Goal: Check status: Check status

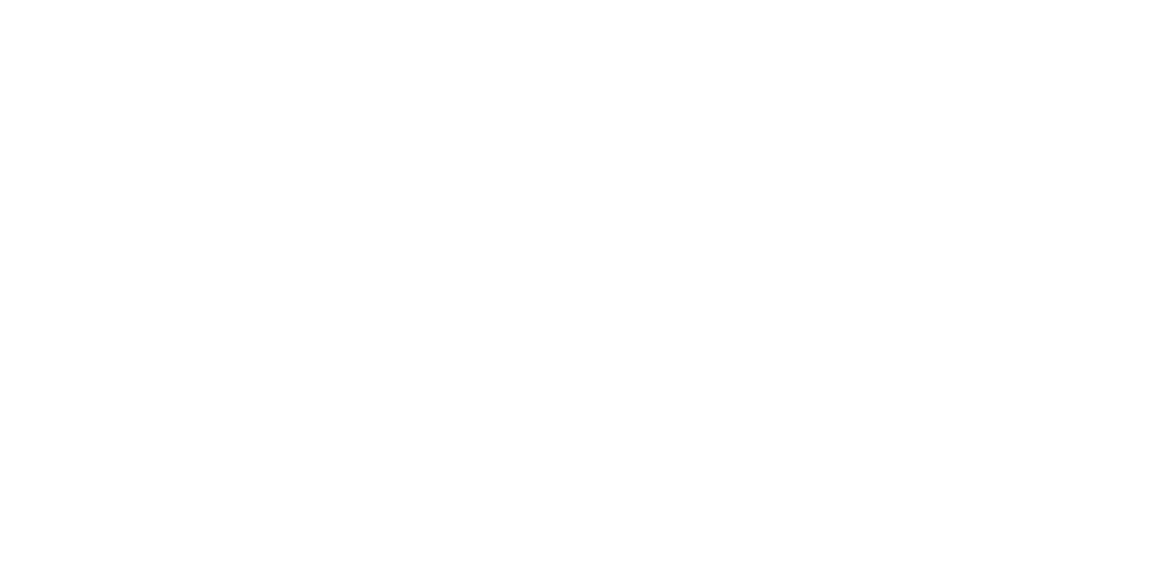
scroll to position [1935, 0]
click at [819, 549] on div "@Ben @[PERSON_NAME] Ready 4 pick up. 6.5 has each." at bounding box center [585, 535] width 468 height 27
click at [727, 544] on span "Ready 4 pick up. 6.5 has each." at bounding box center [635, 535] width 184 height 17
click at [819, 545] on div "@Ben @[PERSON_NAME] Ready 4 pick up. 6.5 hrs each." at bounding box center [585, 535] width 467 height 19
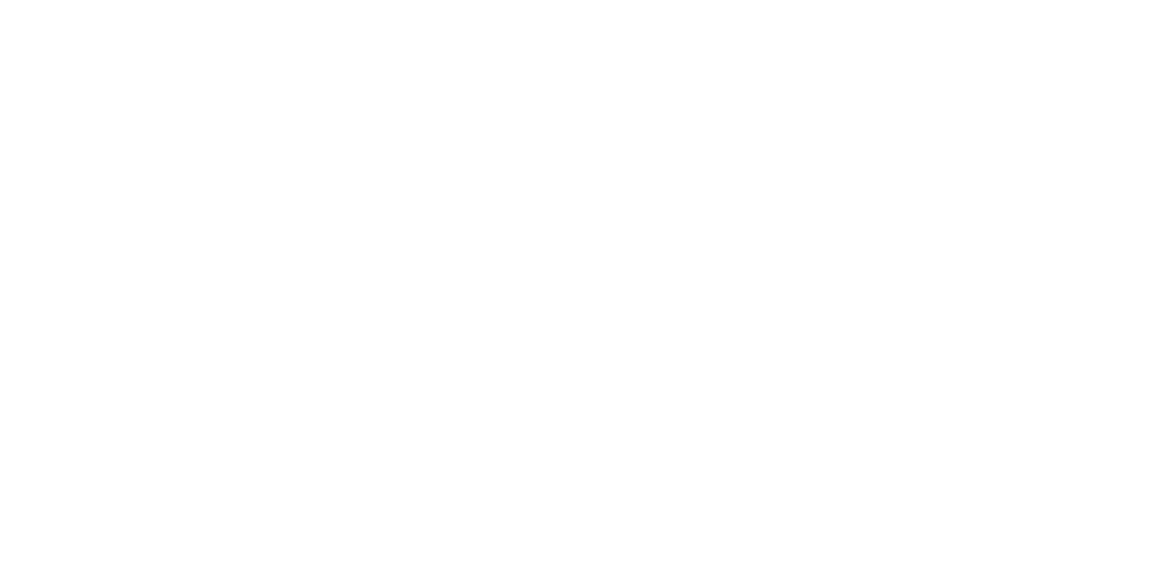
click at [1024, 549] on button "Send" at bounding box center [988, 535] width 72 height 27
click at [974, 98] on button "Close" at bounding box center [941, 100] width 66 height 29
click at [974, 107] on button "Close" at bounding box center [941, 100] width 66 height 29
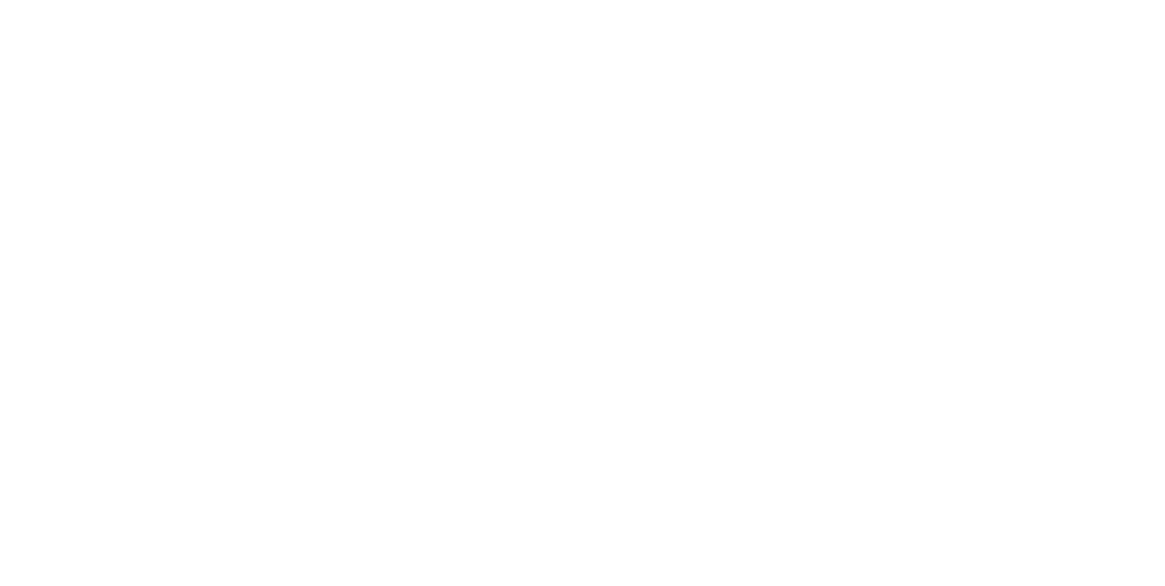
click at [190, 158] on div "Collaborate" at bounding box center [154, 159] width 72 height 16
click at [241, 117] on button "Order details" at bounding box center [154, 114] width 173 height 46
click at [168, 255] on div "Tracking" at bounding box center [143, 250] width 50 height 16
click at [814, 503] on div at bounding box center [745, 514] width 137 height 45
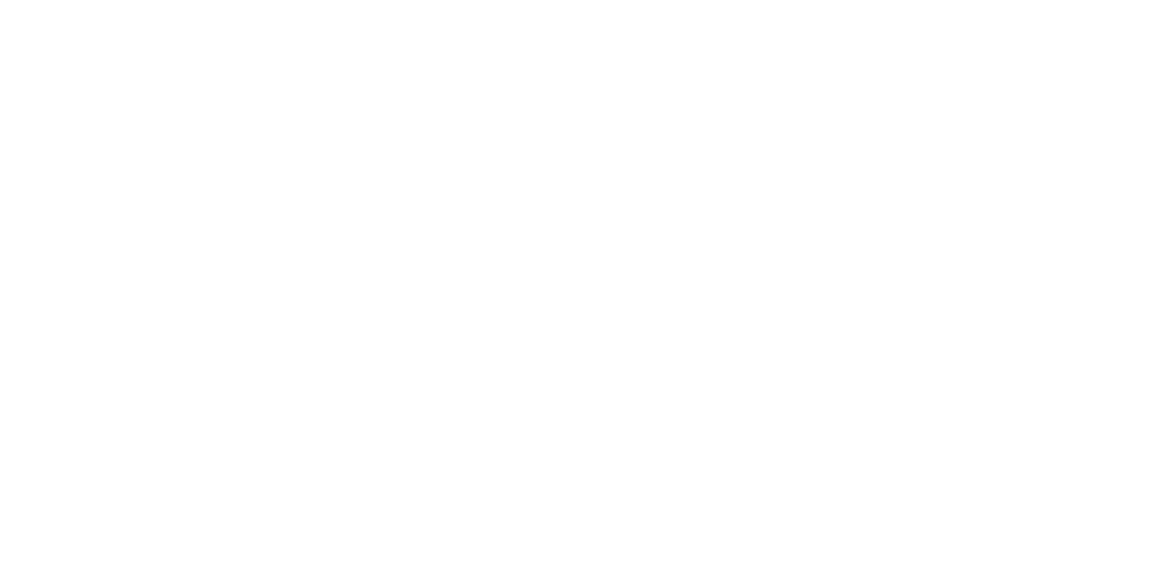
click at [756, 519] on button "button" at bounding box center [745, 514] width 23 height 23
click at [575, 292] on button "Clock On" at bounding box center [525, 288] width 100 height 29
